Goal: Task Accomplishment & Management: Manage account settings

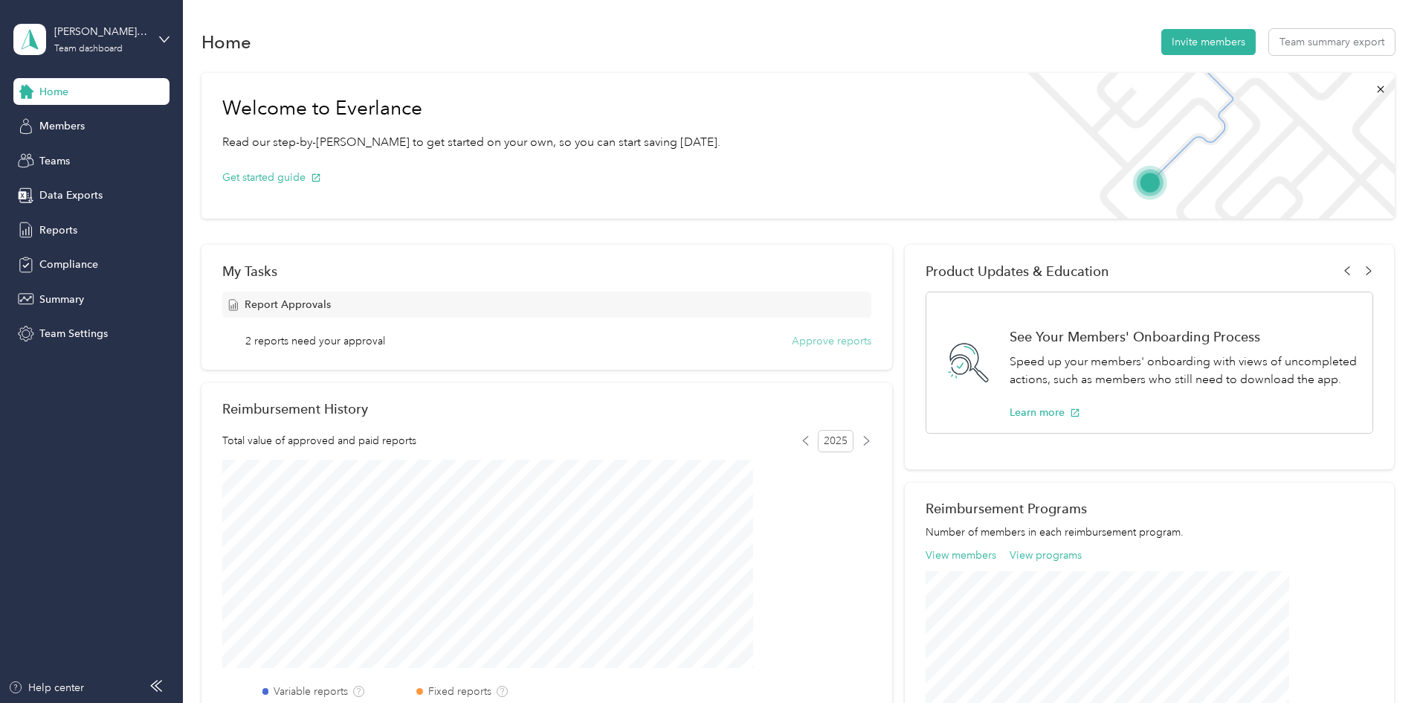
click at [837, 341] on button "Approve reports" at bounding box center [832, 341] width 80 height 16
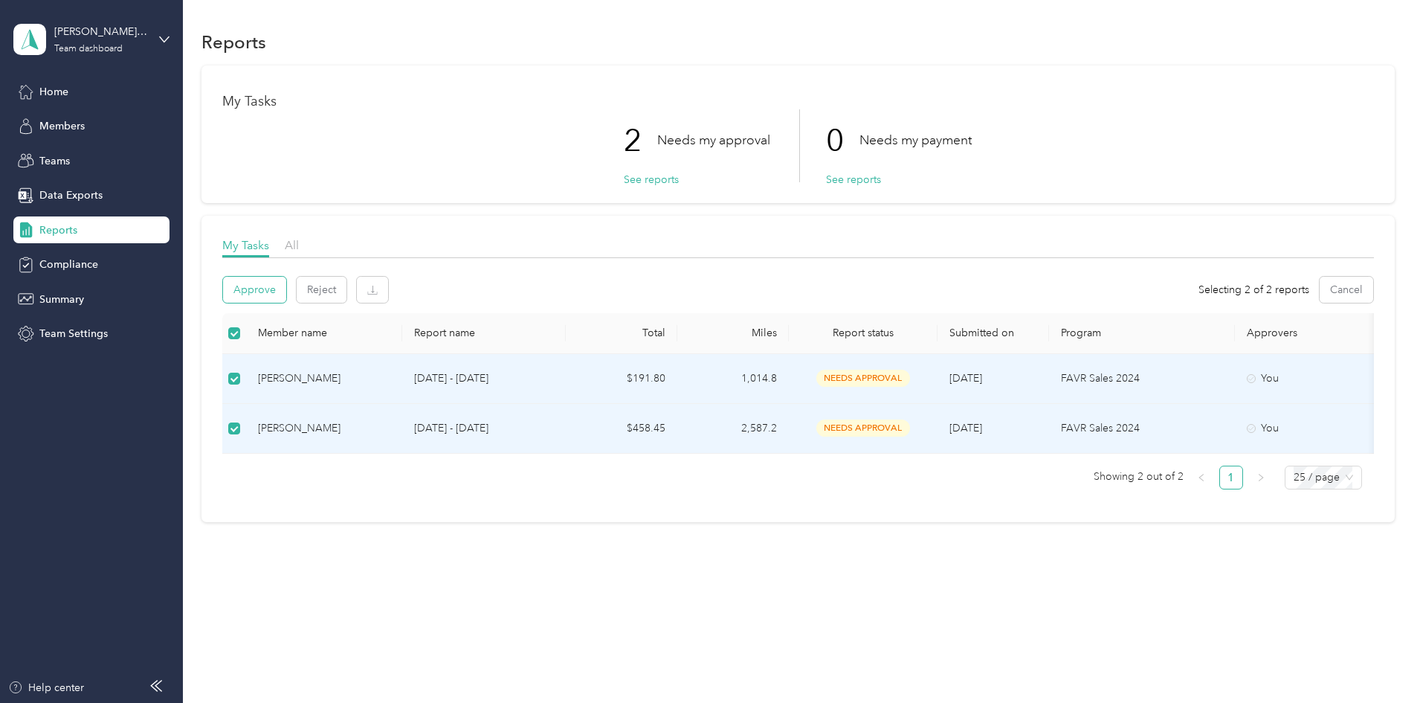
click at [286, 292] on button "Approve" at bounding box center [254, 290] width 63 height 26
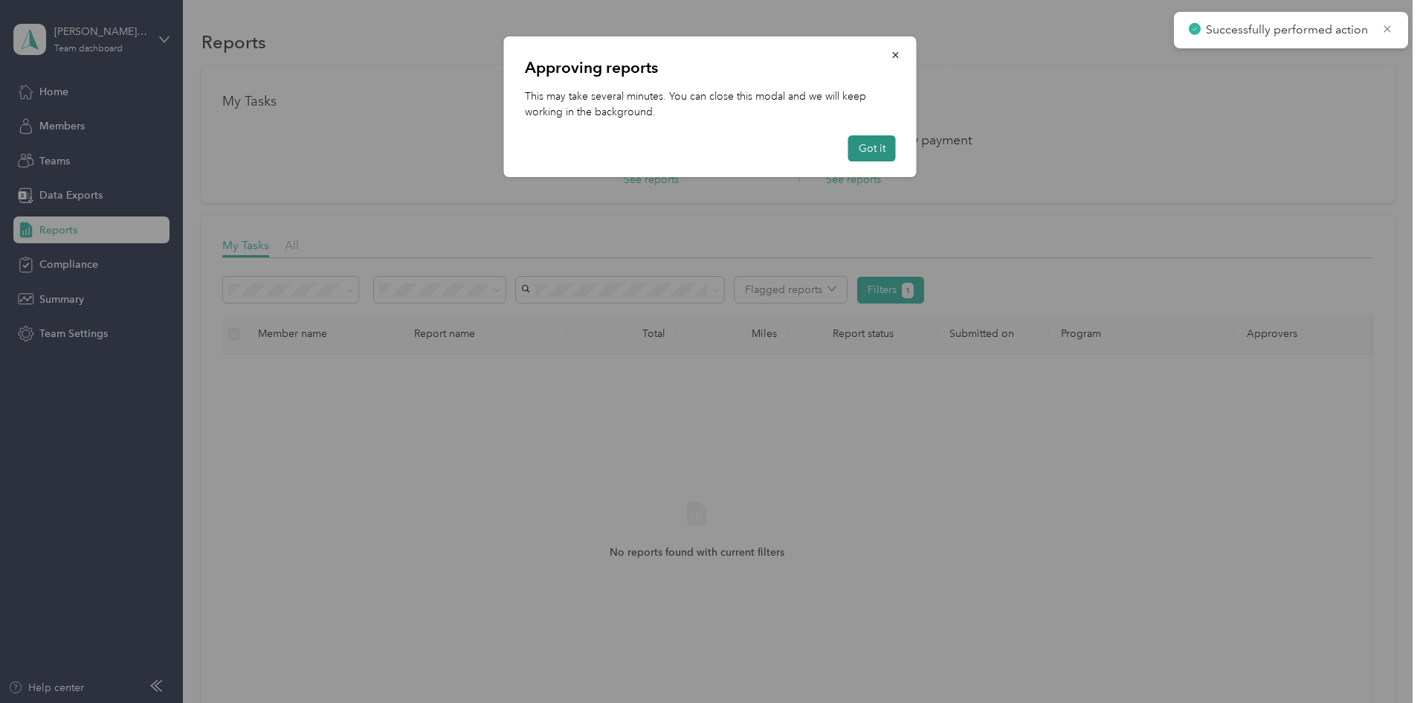
click at [859, 146] on button "Got it" at bounding box center [872, 148] width 48 height 26
